Goal: Task Accomplishment & Management: Manage account settings

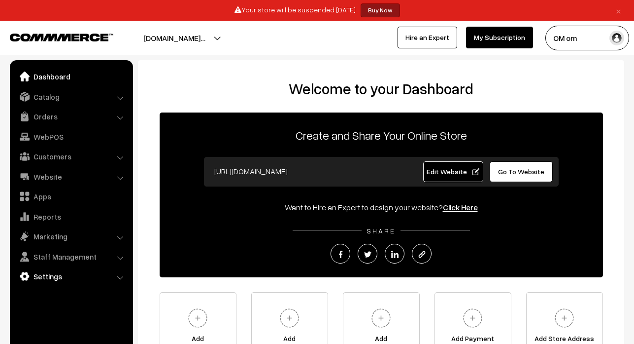
click at [58, 273] on link "Settings" at bounding box center [70, 276] width 117 height 18
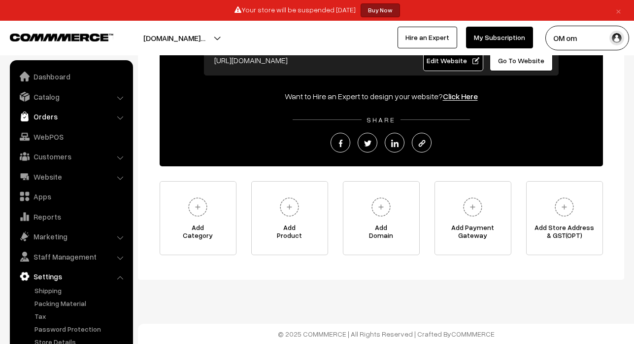
scroll to position [10, 0]
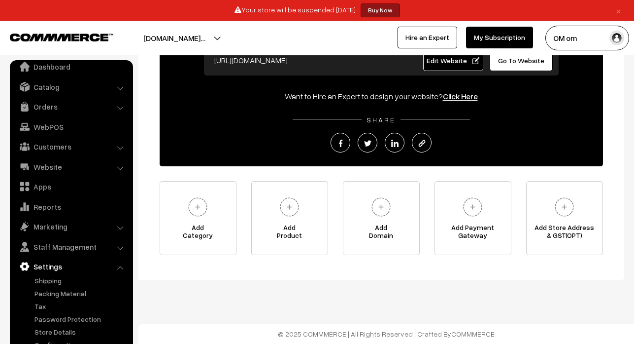
click at [617, 9] on link "×" at bounding box center [618, 10] width 13 height 12
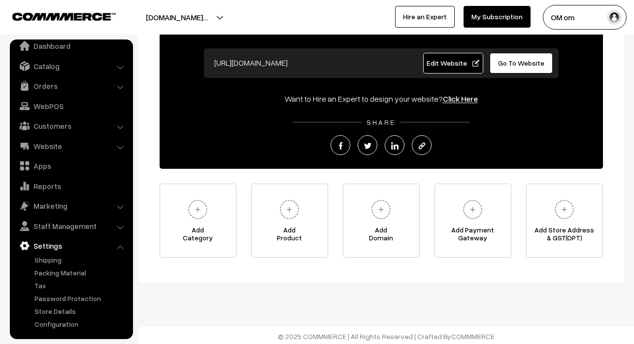
scroll to position [88, 0]
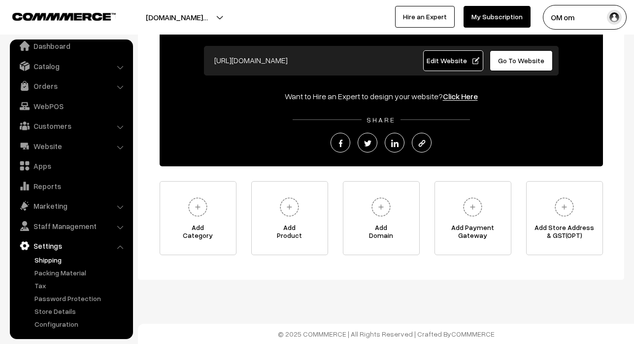
click at [57, 260] on link "Shipping" at bounding box center [81, 259] width 98 height 10
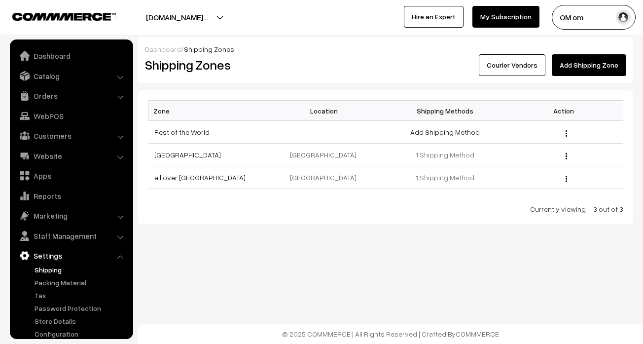
scroll to position [10, 0]
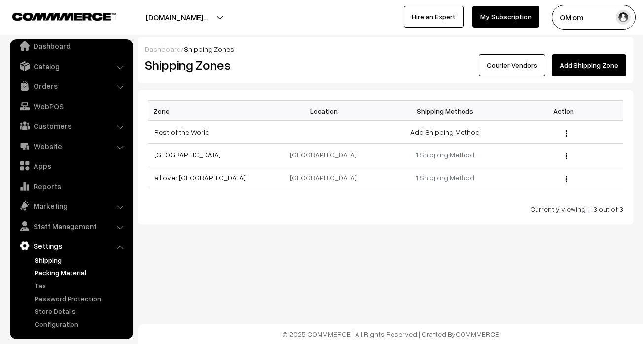
click at [83, 273] on link "Packing Material" at bounding box center [81, 272] width 98 height 10
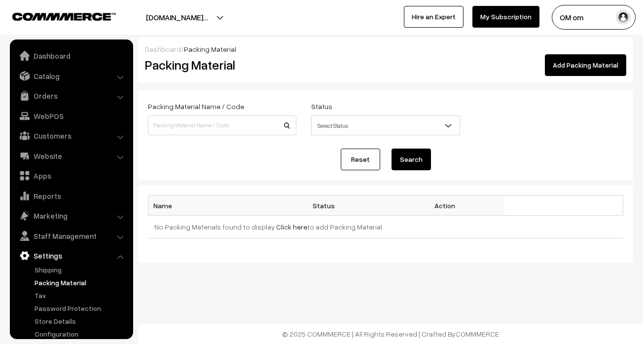
scroll to position [10, 0]
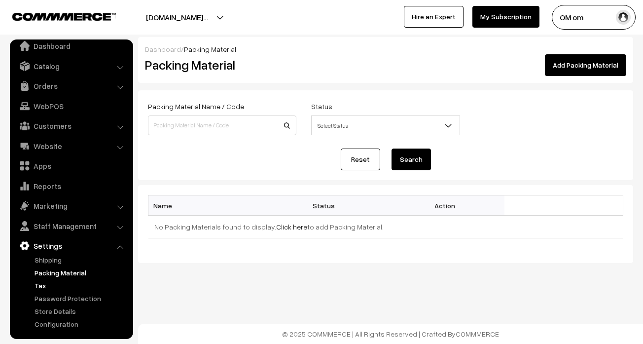
click at [65, 284] on link "Tax" at bounding box center [81, 285] width 98 height 10
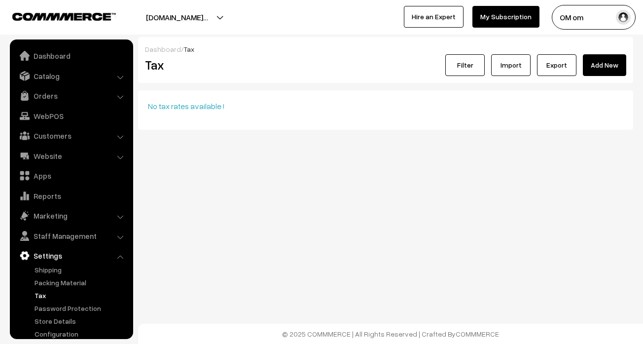
scroll to position [10, 0]
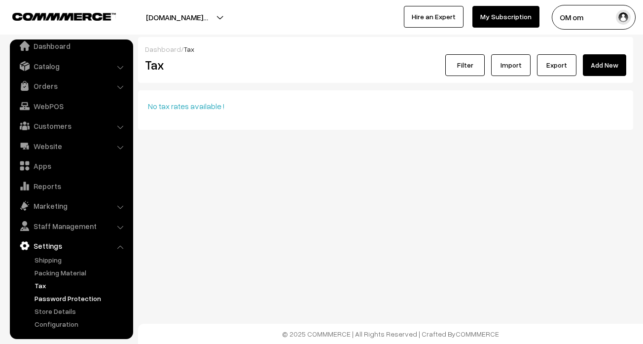
click at [61, 299] on link "Password Protection" at bounding box center [81, 298] width 98 height 10
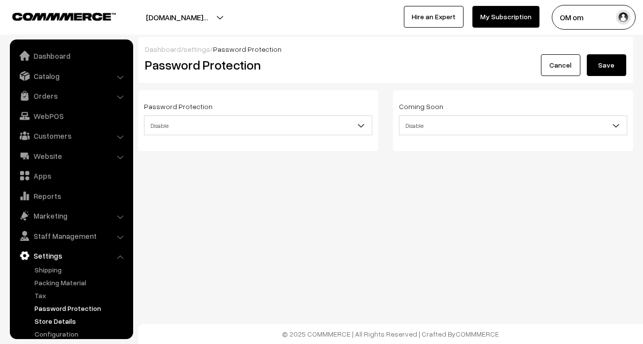
scroll to position [10, 0]
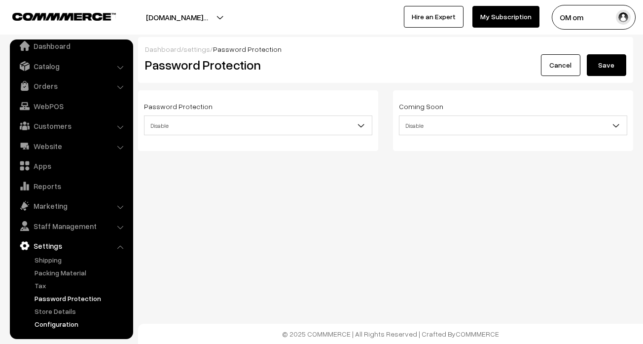
click at [56, 318] on link "Configuration" at bounding box center [81, 323] width 98 height 10
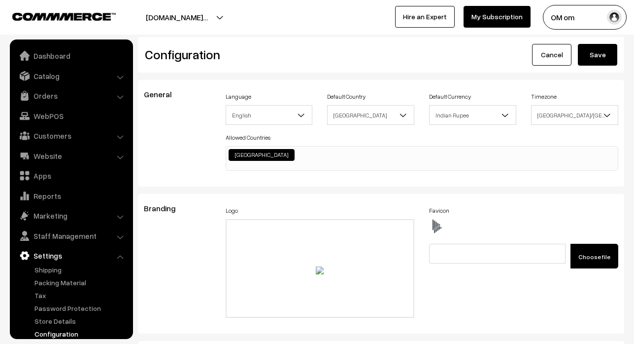
scroll to position [793, 0]
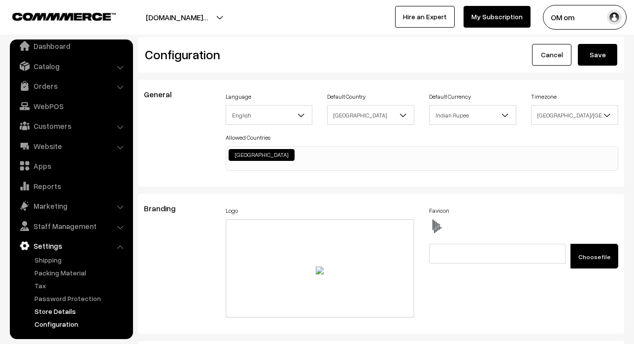
click at [51, 313] on link "Store Details" at bounding box center [81, 311] width 98 height 10
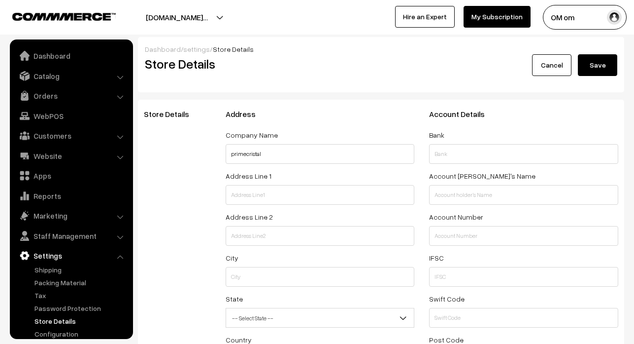
select select "99"
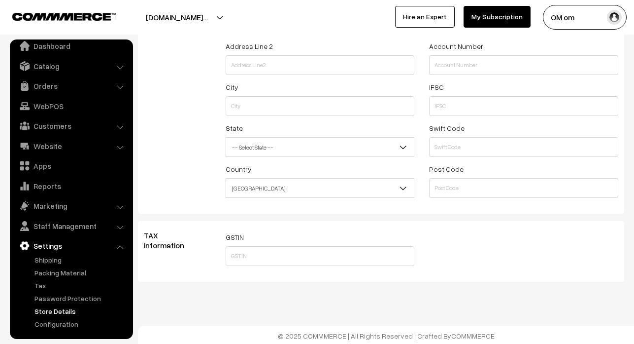
scroll to position [172, 0]
click at [56, 242] on link "Settings" at bounding box center [70, 246] width 117 height 18
click at [76, 229] on link "Staff Management" at bounding box center [70, 226] width 117 height 18
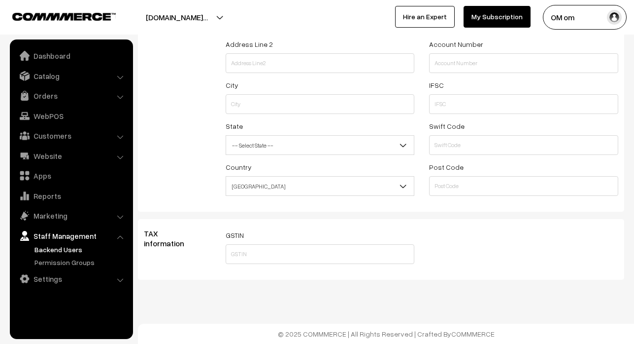
click at [89, 253] on link "Backend Users" at bounding box center [81, 249] width 98 height 10
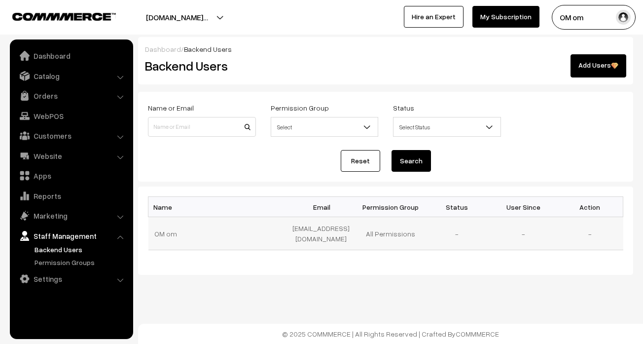
click at [404, 236] on td "All Permissions" at bounding box center [390, 233] width 67 height 33
click at [591, 58] on link "Add Users" at bounding box center [598, 65] width 56 height 23
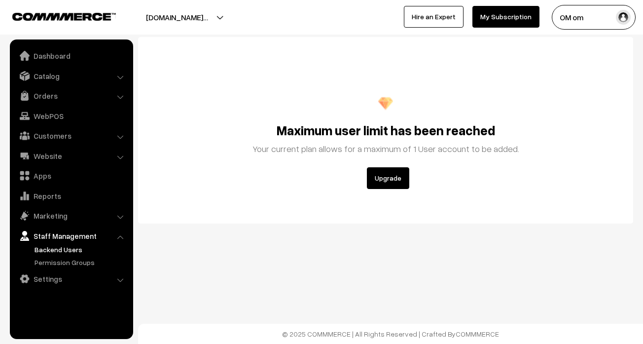
click at [66, 234] on link "Staff Management" at bounding box center [70, 236] width 117 height 18
click at [71, 219] on link "Marketing" at bounding box center [70, 215] width 117 height 18
click at [128, 222] on link "Marketing" at bounding box center [70, 215] width 117 height 18
click at [123, 222] on link "Marketing" at bounding box center [70, 215] width 117 height 18
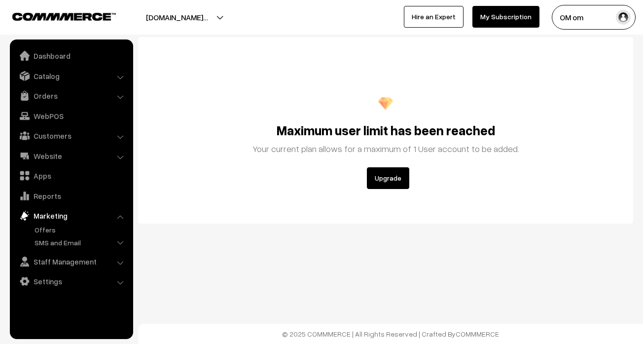
click at [92, 220] on link "Marketing" at bounding box center [70, 215] width 117 height 18
click at [64, 215] on link "Marketing" at bounding box center [70, 215] width 117 height 18
click at [51, 191] on link "Reports" at bounding box center [70, 196] width 117 height 18
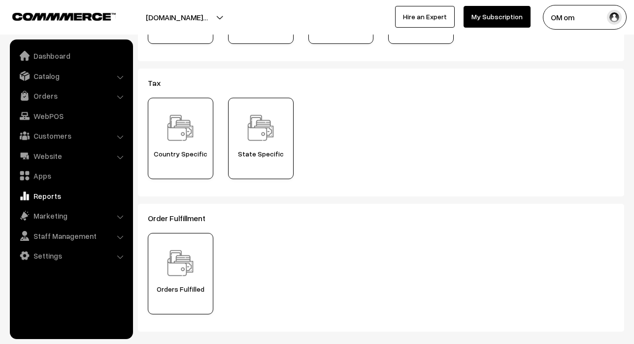
scroll to position [345, 0]
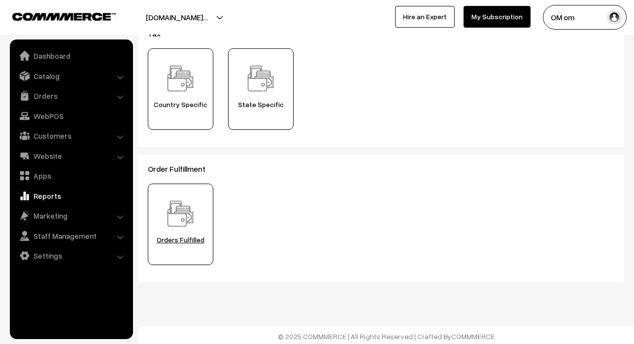
click at [173, 233] on div "Orders Fulfilled" at bounding box center [181, 223] width 66 height 81
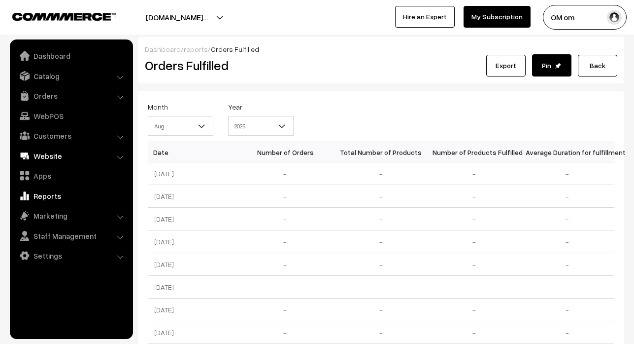
click at [56, 159] on link "Website" at bounding box center [70, 156] width 117 height 18
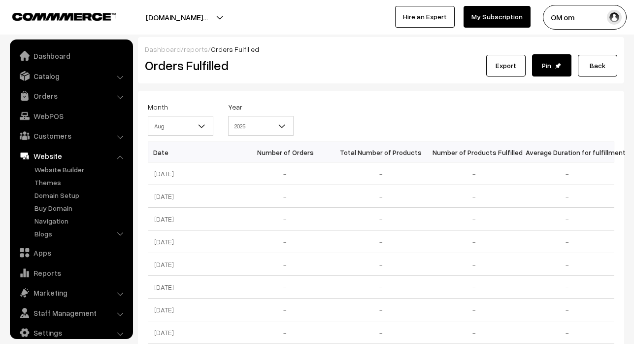
click at [56, 159] on link "Website" at bounding box center [70, 156] width 117 height 18
click at [49, 249] on link "Apps" at bounding box center [70, 252] width 117 height 18
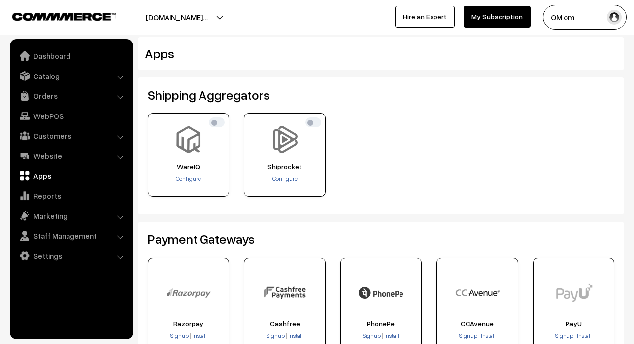
click at [164, 63] on div "Apps" at bounding box center [340, 53] width 406 height 19
click at [66, 237] on link "Staff Management" at bounding box center [70, 236] width 117 height 18
click at [66, 251] on link "Backend Users" at bounding box center [81, 249] width 98 height 10
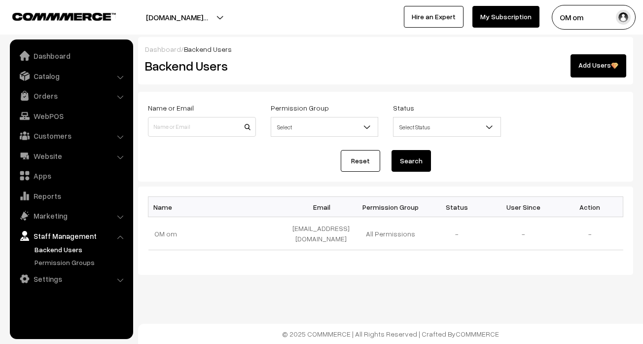
click at [53, 252] on link "Backend Users" at bounding box center [81, 249] width 98 height 10
click at [233, 127] on input at bounding box center [202, 127] width 108 height 20
type input "[EMAIL_ADDRESS][DOMAIN_NAME]"
click at [309, 124] on span "Select" at bounding box center [324, 126] width 107 height 17
click at [310, 122] on span "Select" at bounding box center [324, 126] width 107 height 17
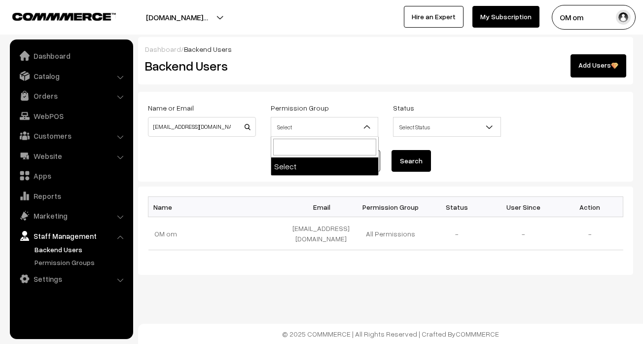
click at [413, 125] on span "Select Status" at bounding box center [446, 126] width 107 height 17
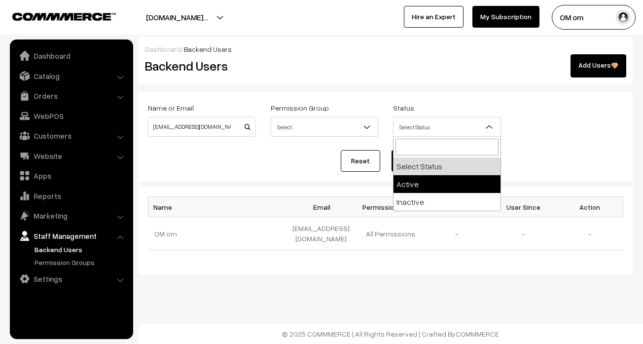
select select "active"
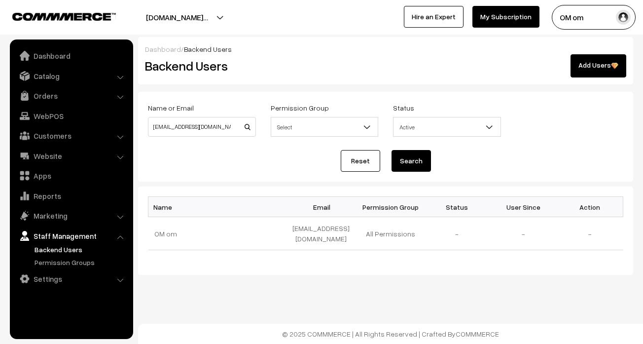
click at [330, 123] on span "Select" at bounding box center [324, 126] width 107 height 17
type input "Deiver"
click at [463, 150] on div "Reset Search" at bounding box center [385, 161] width 475 height 22
click at [374, 161] on link "Reset" at bounding box center [360, 161] width 39 height 22
click at [72, 265] on link "Permission Groups" at bounding box center [81, 262] width 98 height 10
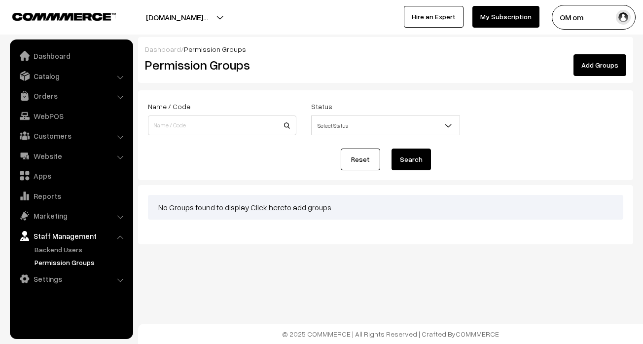
click at [60, 236] on link "Staff Management" at bounding box center [70, 236] width 117 height 18
click at [119, 234] on li "Staff Management Backend Users" at bounding box center [71, 247] width 118 height 41
click at [89, 282] on link "Settings" at bounding box center [70, 279] width 117 height 18
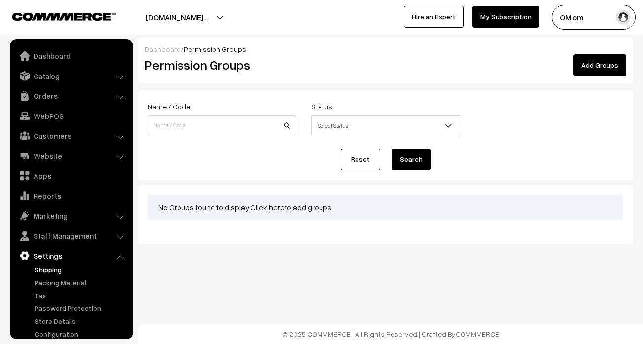
click at [76, 267] on link "Shipping" at bounding box center [81, 269] width 98 height 10
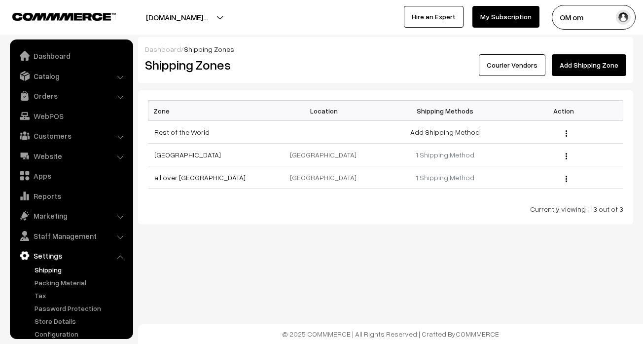
scroll to position [10, 0]
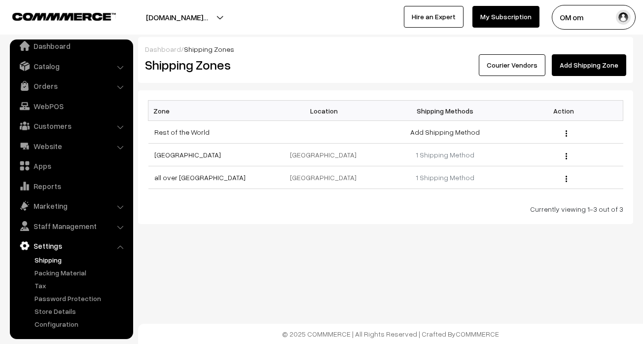
click at [523, 68] on link "Courier Vendors" at bounding box center [512, 65] width 67 height 22
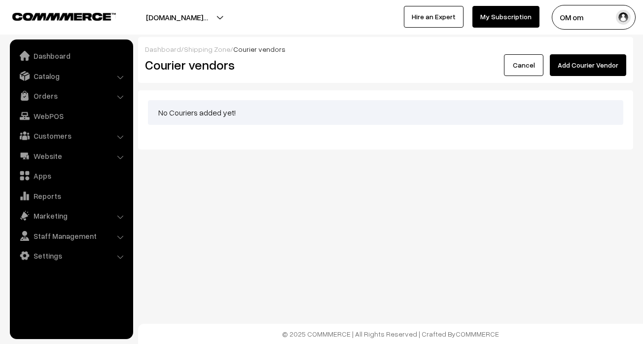
click at [589, 61] on button "Add Courier Vendor" at bounding box center [588, 65] width 76 height 22
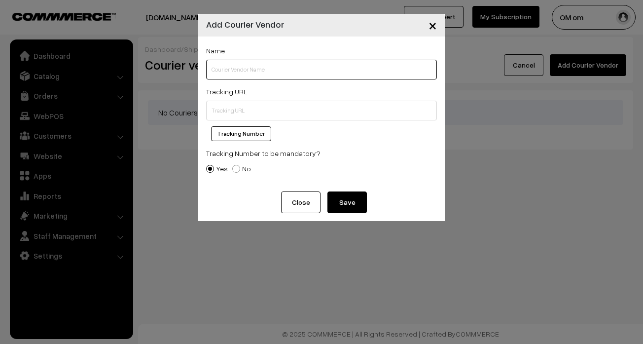
click at [252, 68] on input "text" at bounding box center [321, 70] width 231 height 20
type input "DEN23183660"
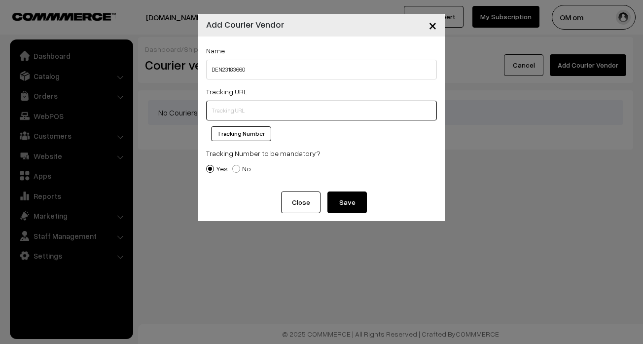
click at [259, 111] on input "text" at bounding box center [321, 111] width 231 height 20
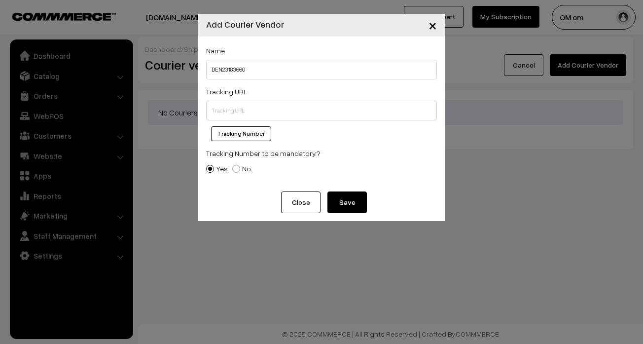
click at [307, 202] on button "Close" at bounding box center [300, 202] width 39 height 22
